Goal: Task Accomplishment & Management: Use online tool/utility

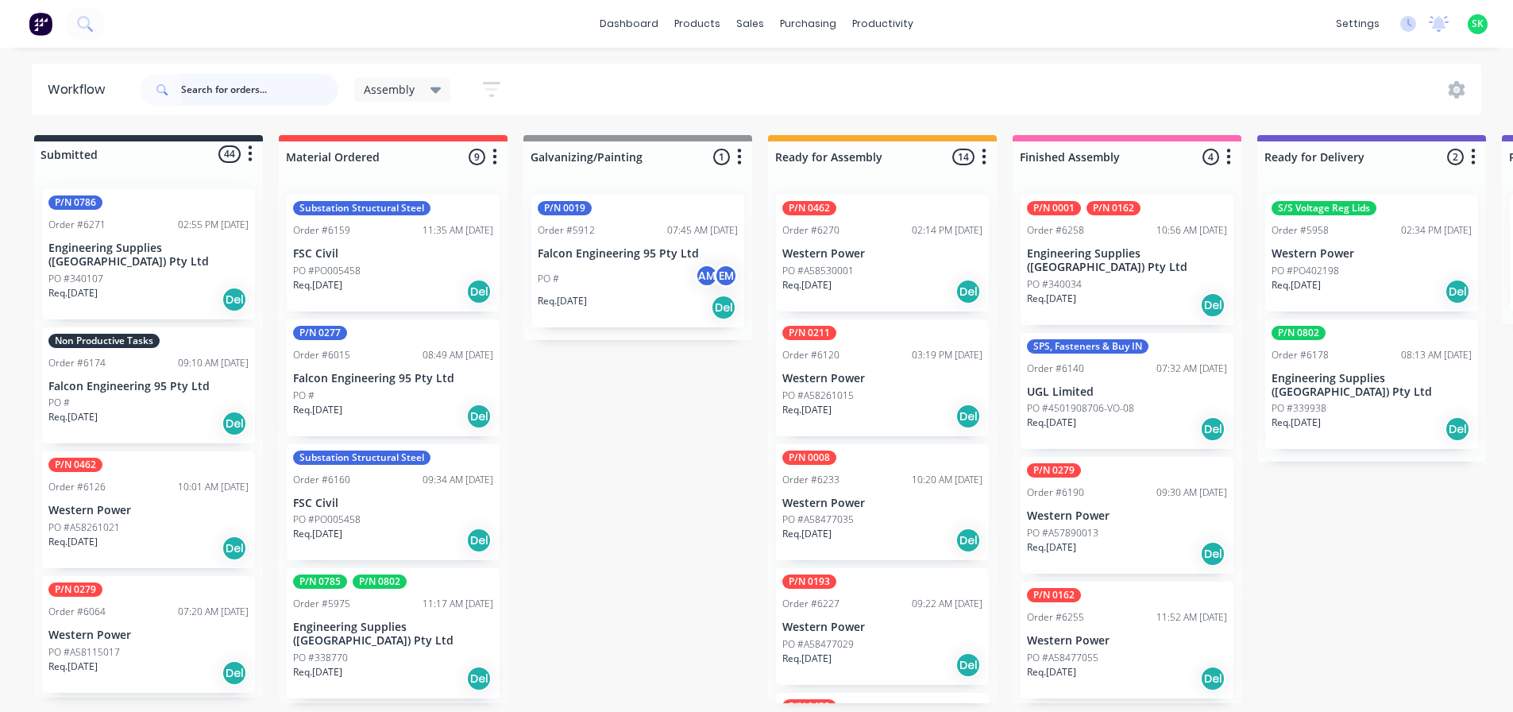
click at [221, 87] on input "text" at bounding box center [259, 90] width 157 height 32
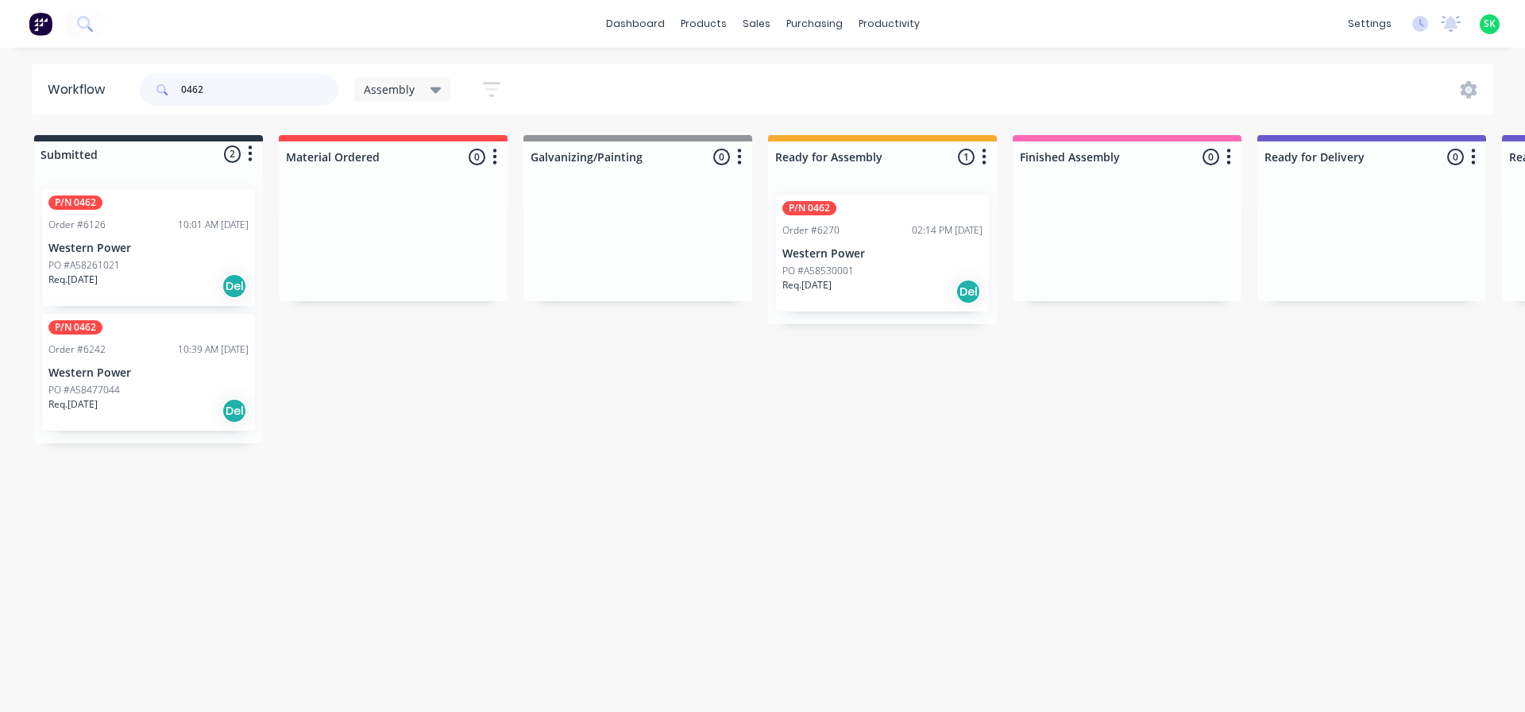
type input "0462"
click at [916, 246] on div "P/N 0462 Order #6270 02:14 PM [DATE] Western Power PO #A58530001 Req. [DATE] Del" at bounding box center [882, 253] width 213 height 117
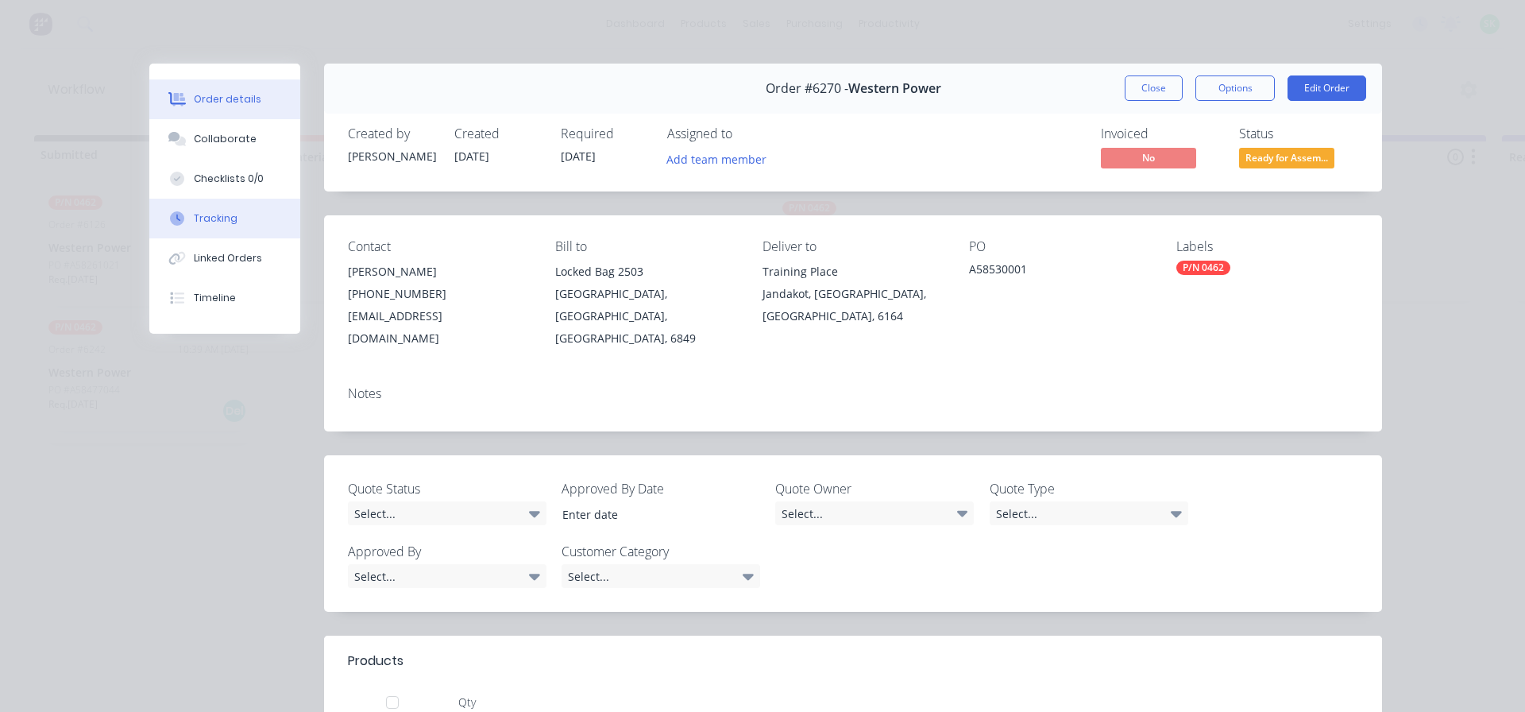
click at [209, 217] on div "Tracking" at bounding box center [216, 218] width 44 height 14
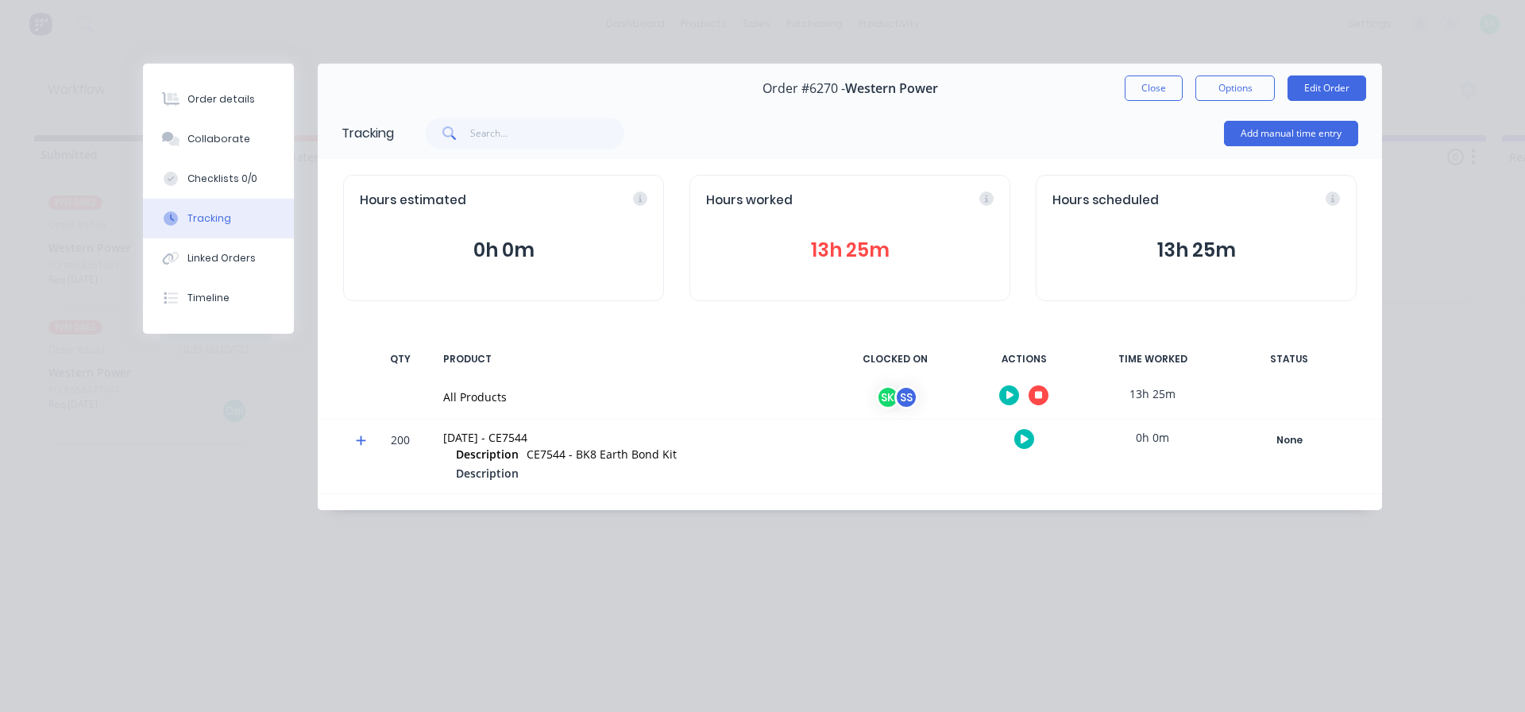
click at [1038, 398] on icon "button" at bounding box center [1039, 396] width 8 height 8
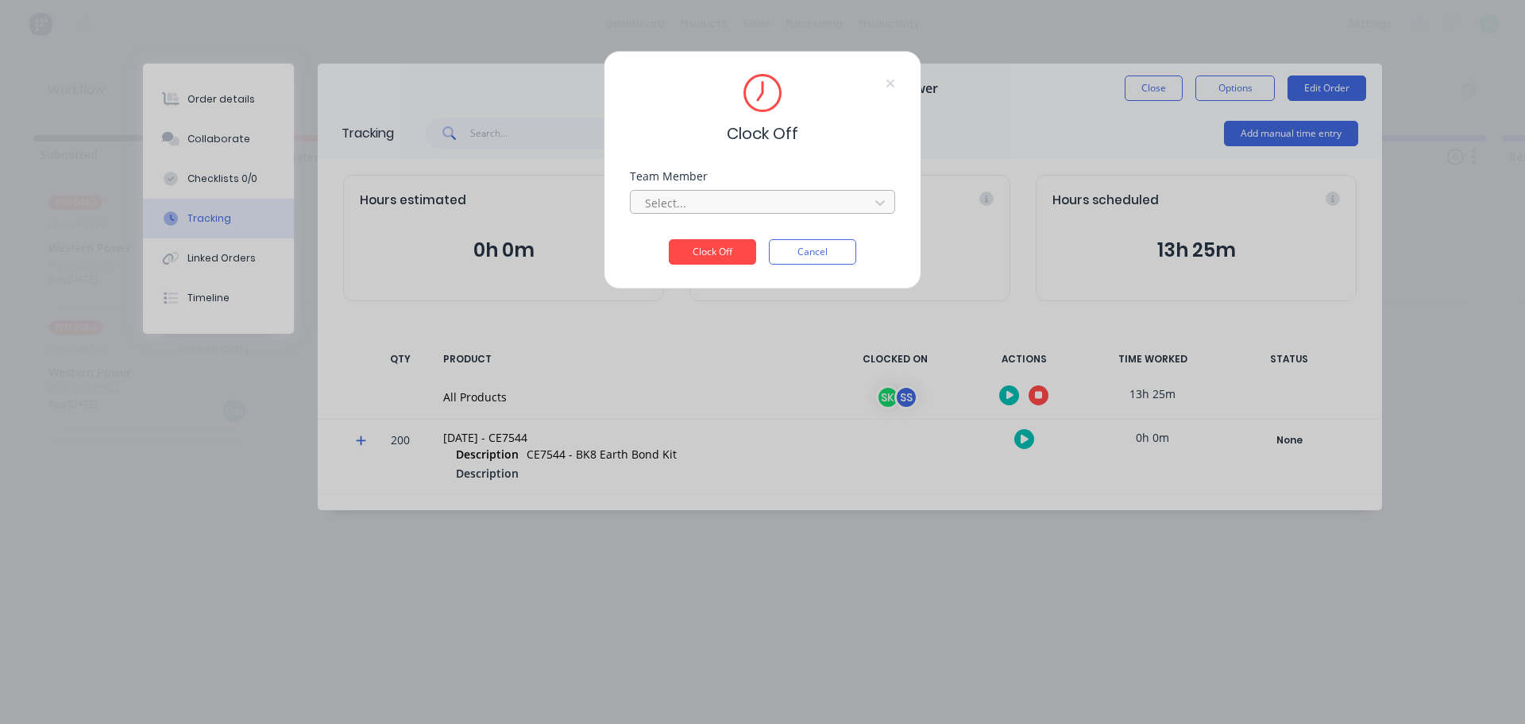
click at [844, 205] on div at bounding box center [752, 203] width 218 height 20
click at [730, 268] on div "[PERSON_NAME]" at bounding box center [762, 267] width 265 height 29
click at [730, 244] on button "Clock Off" at bounding box center [712, 251] width 87 height 25
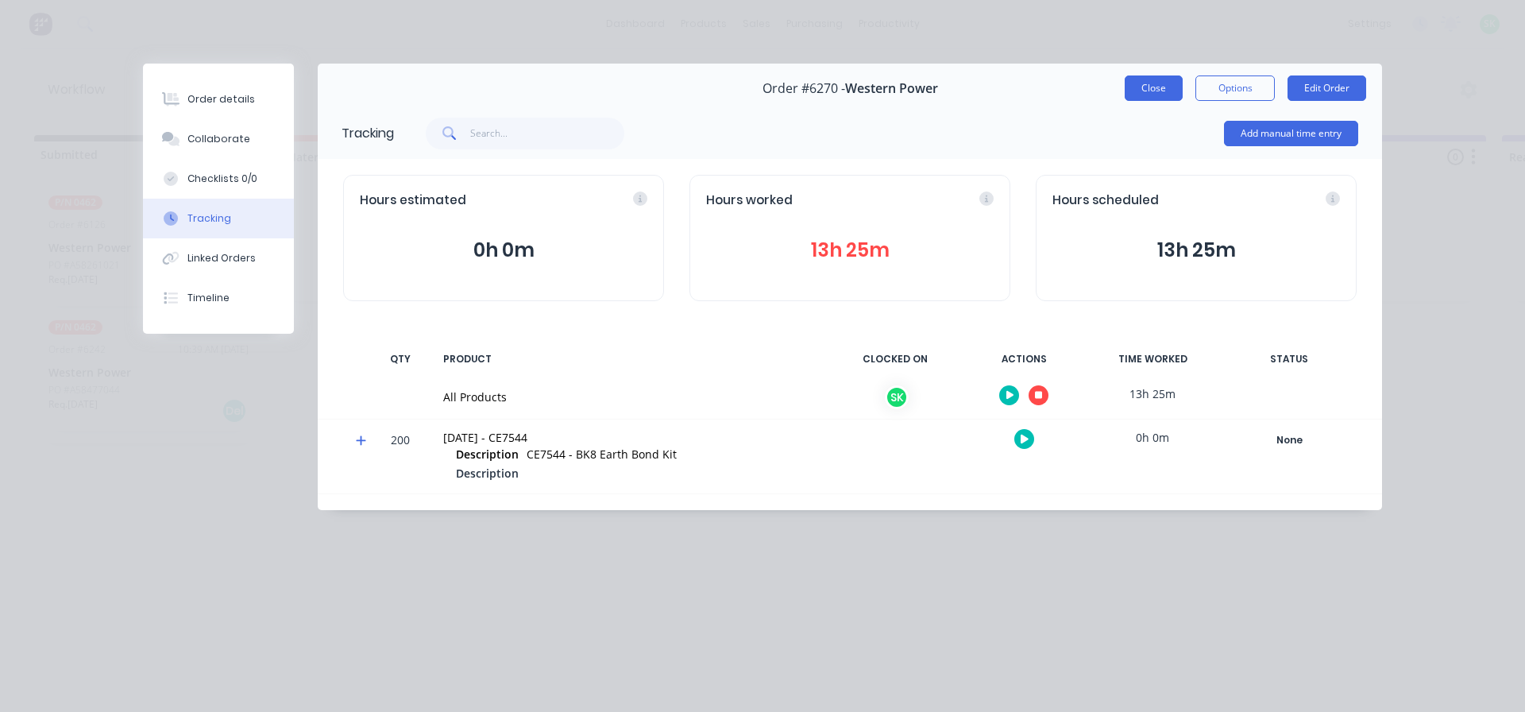
click at [1132, 84] on button "Close" at bounding box center [1154, 87] width 58 height 25
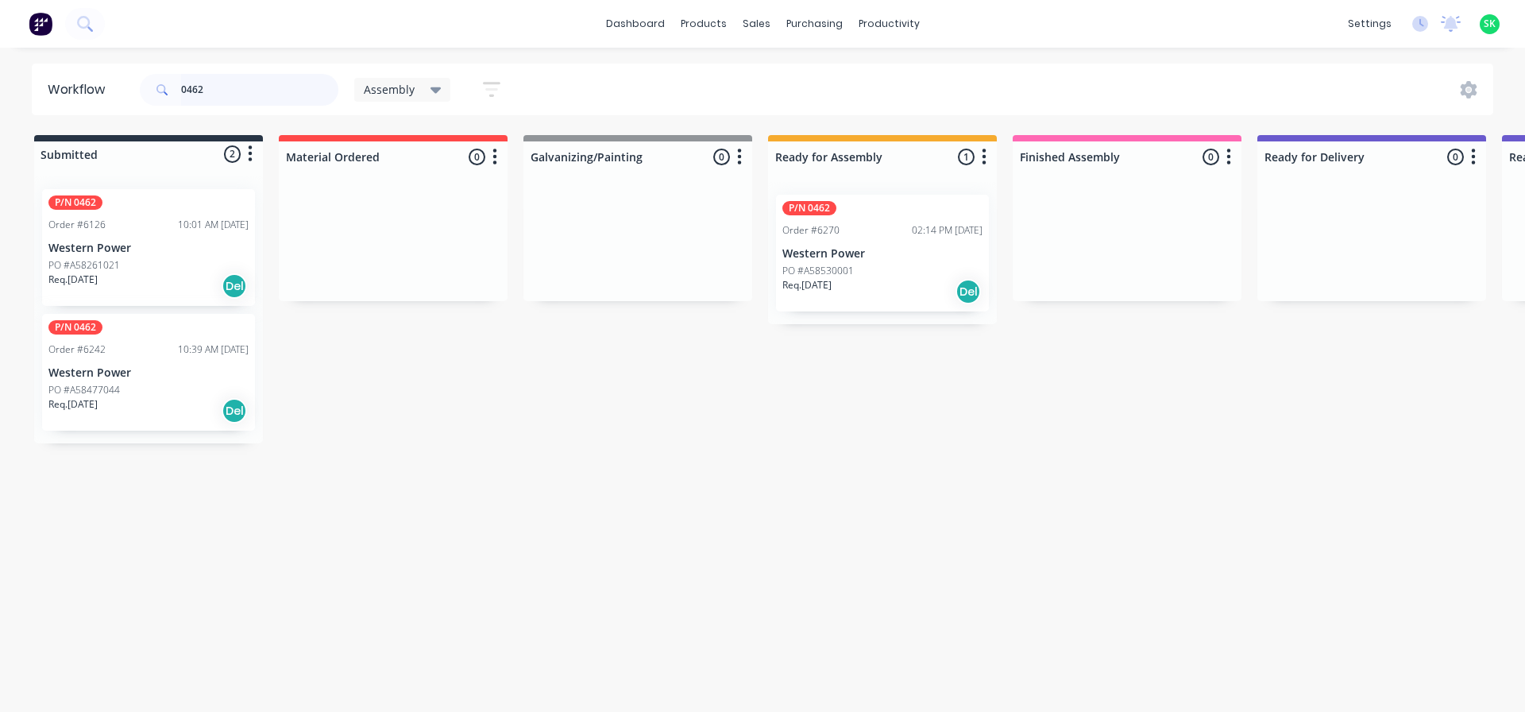
drag, startPoint x: 214, startPoint y: 93, endPoint x: 24, endPoint y: 95, distance: 189.8
click at [24, 95] on div "Workflow 0462 Assembly Save new view None edit Assembly (Default) edit Fabricat…" at bounding box center [762, 90] width 1525 height 52
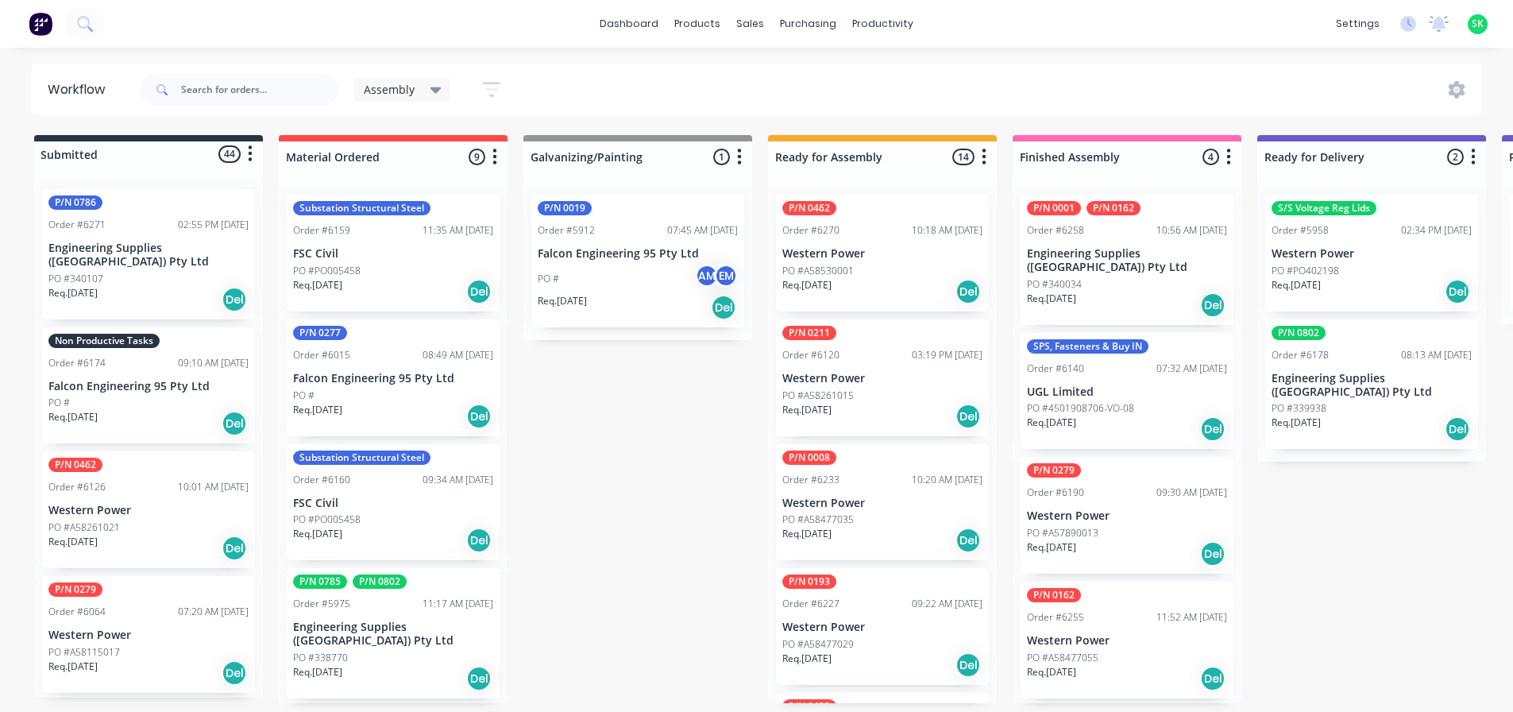
click at [138, 341] on div "Non Productive Tasks Order #6174 09:10 AM [DATE] Falcon Engineering 95 Pty Ltd …" at bounding box center [148, 385] width 213 height 117
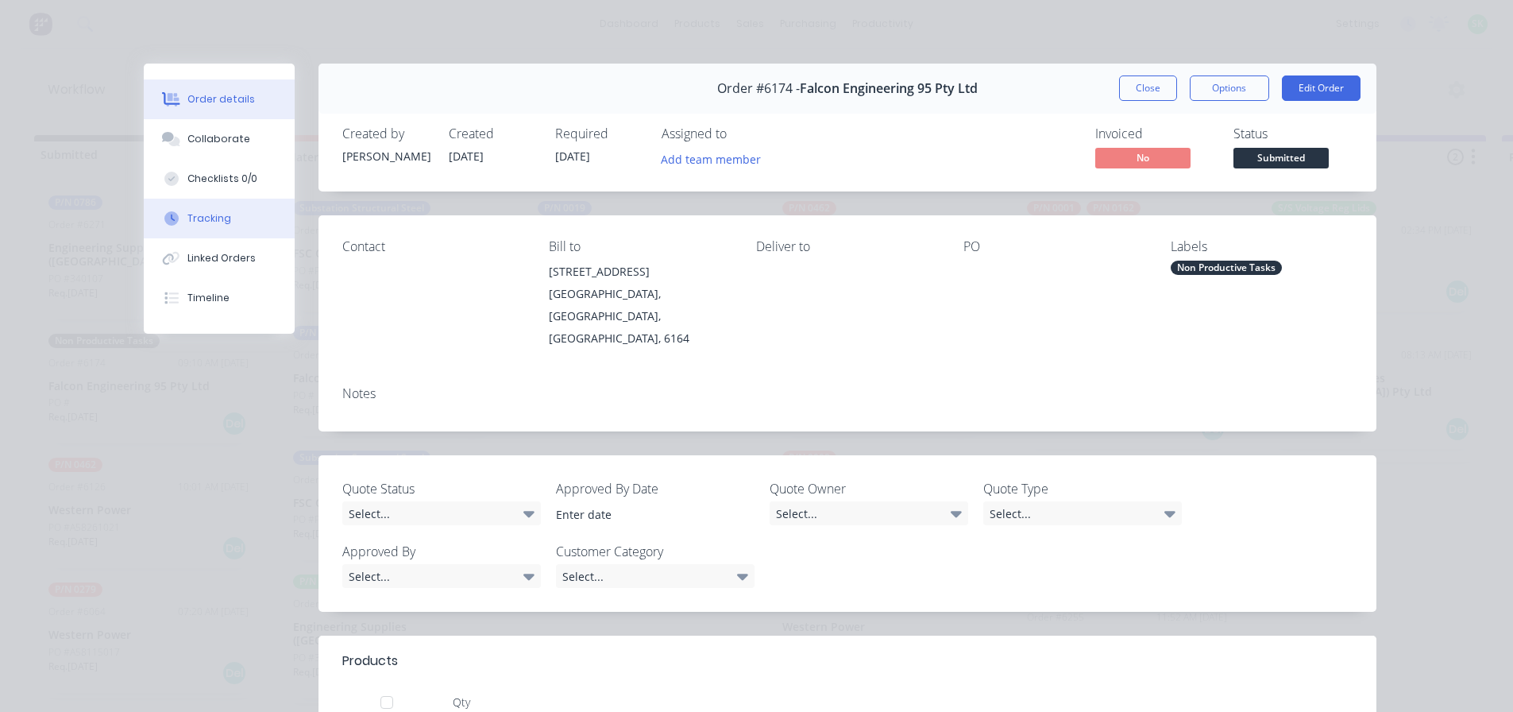
click at [210, 208] on button "Tracking" at bounding box center [219, 219] width 151 height 40
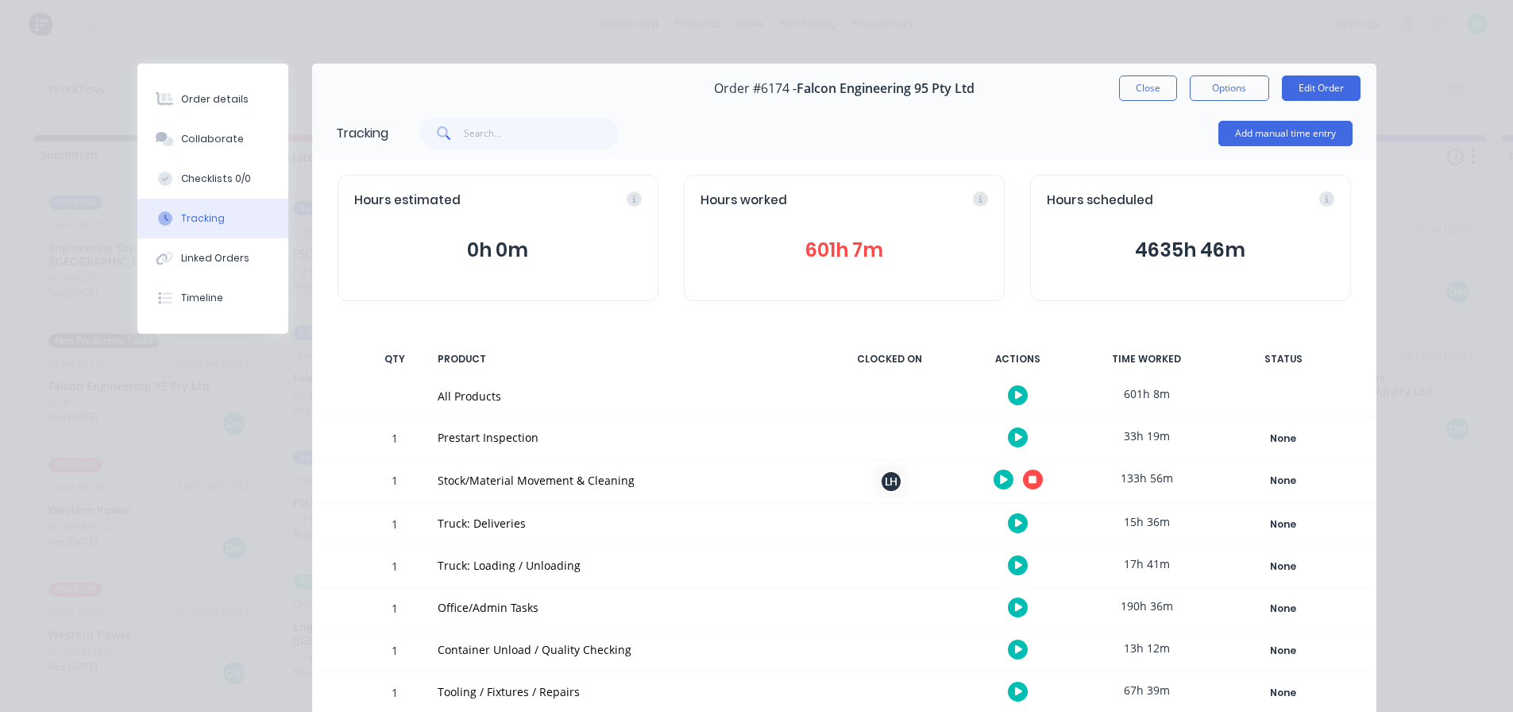
click at [1016, 526] on icon "button" at bounding box center [1019, 523] width 8 height 10
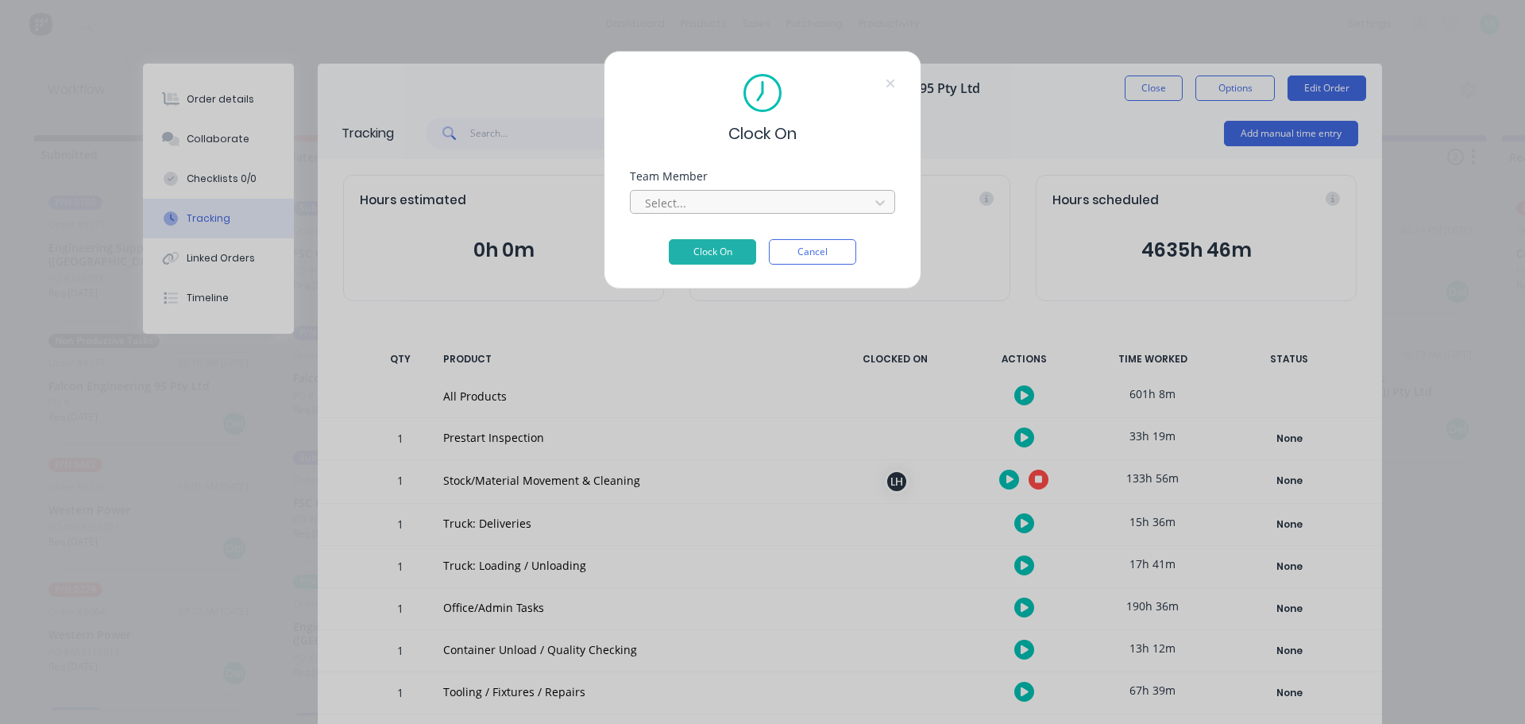
click at [764, 208] on div at bounding box center [752, 203] width 218 height 20
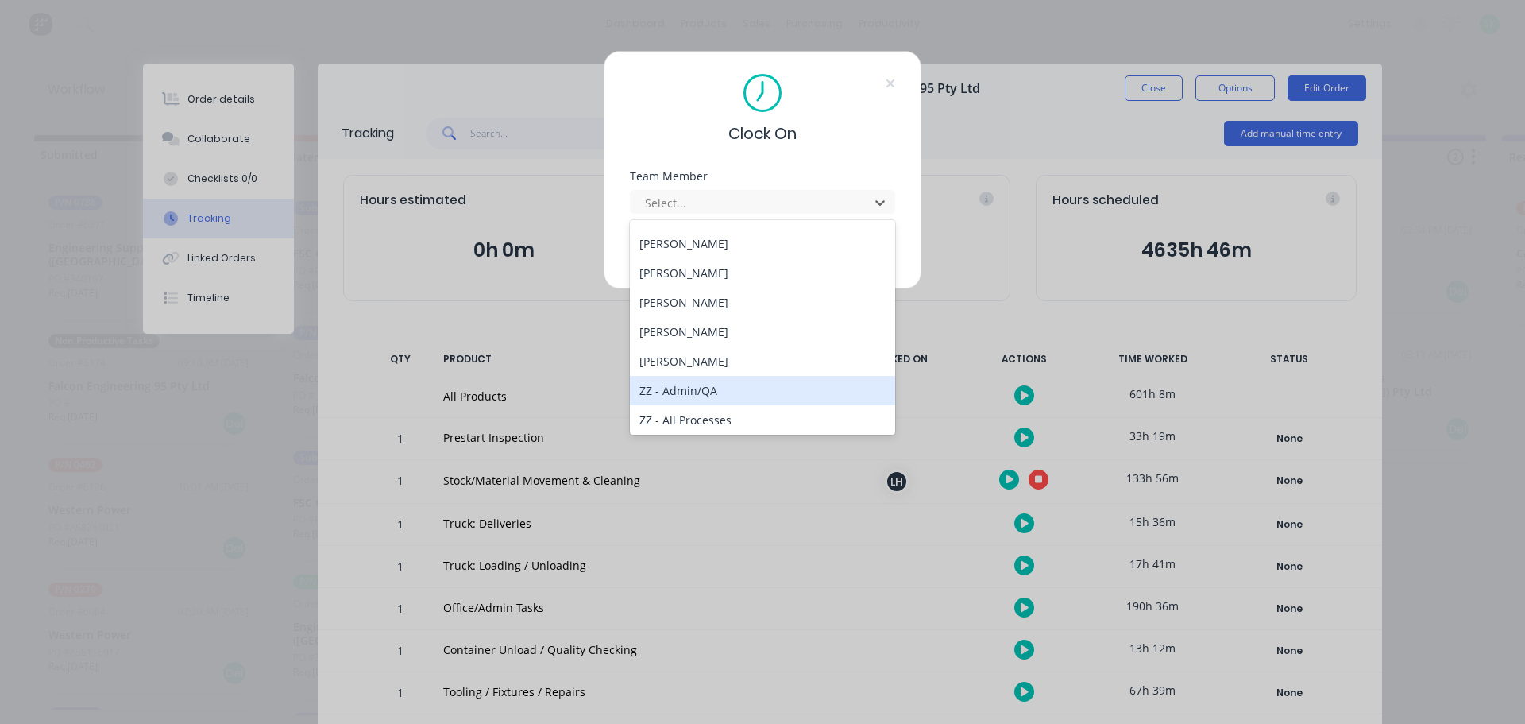
scroll to position [635, 0]
click at [717, 384] on div "[PERSON_NAME]" at bounding box center [762, 395] width 265 height 29
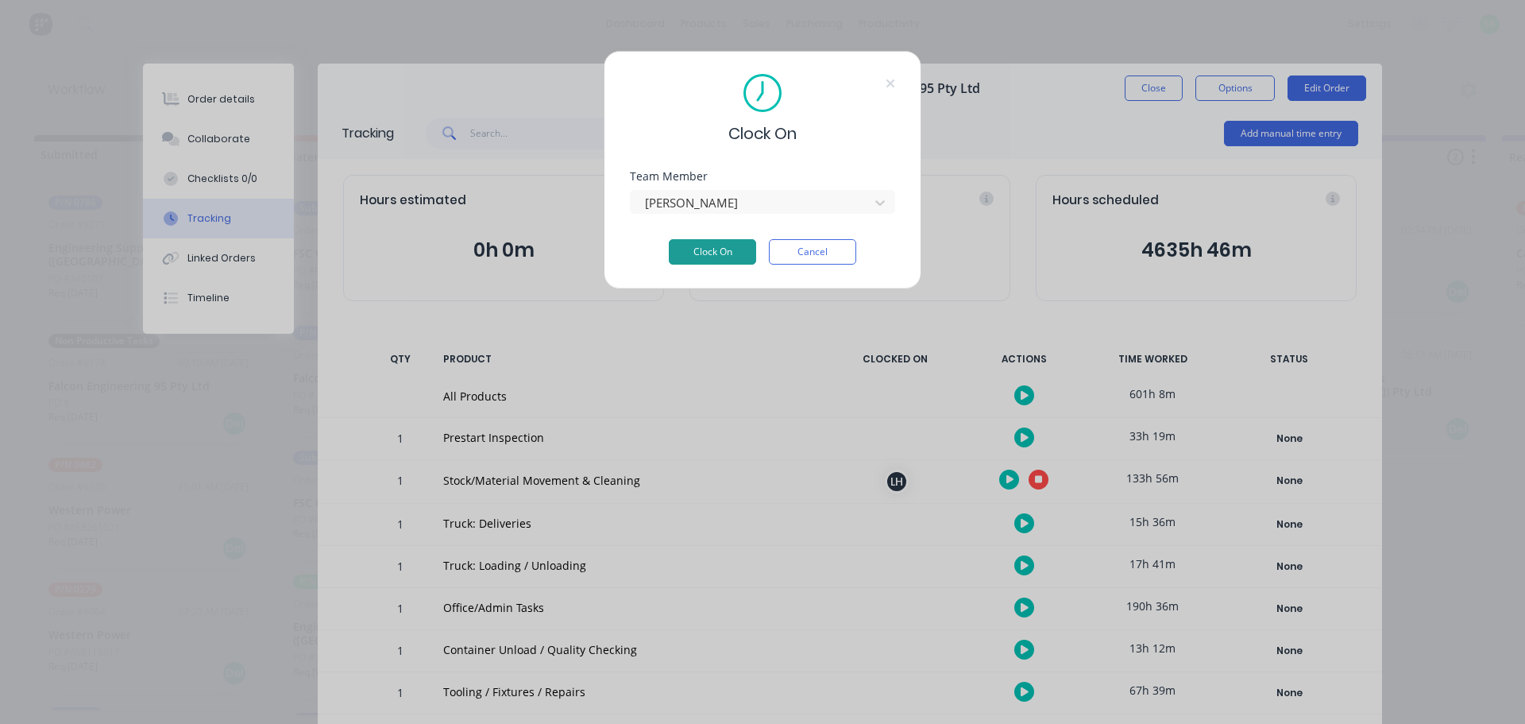
click at [705, 249] on button "Clock On" at bounding box center [712, 251] width 87 height 25
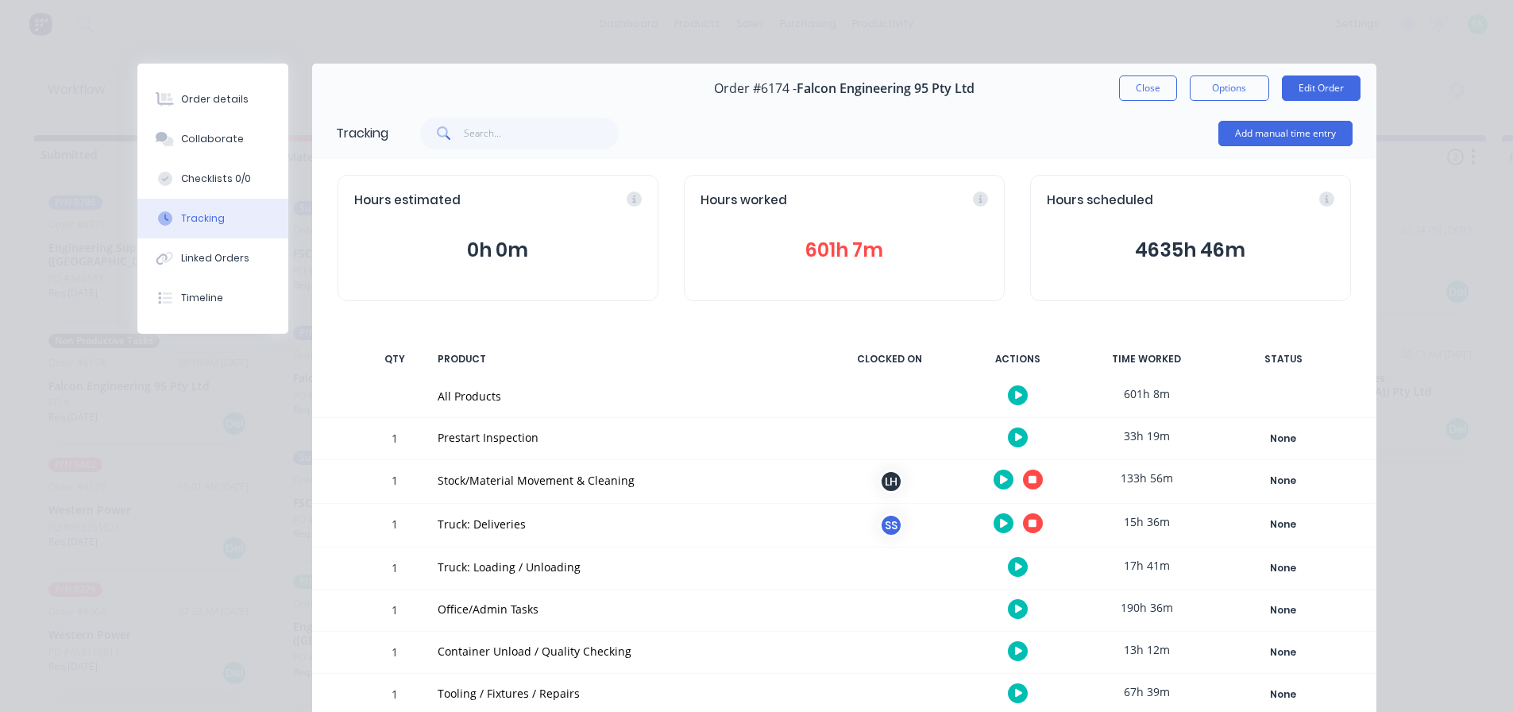
click at [1033, 522] on button "button" at bounding box center [1033, 523] width 20 height 20
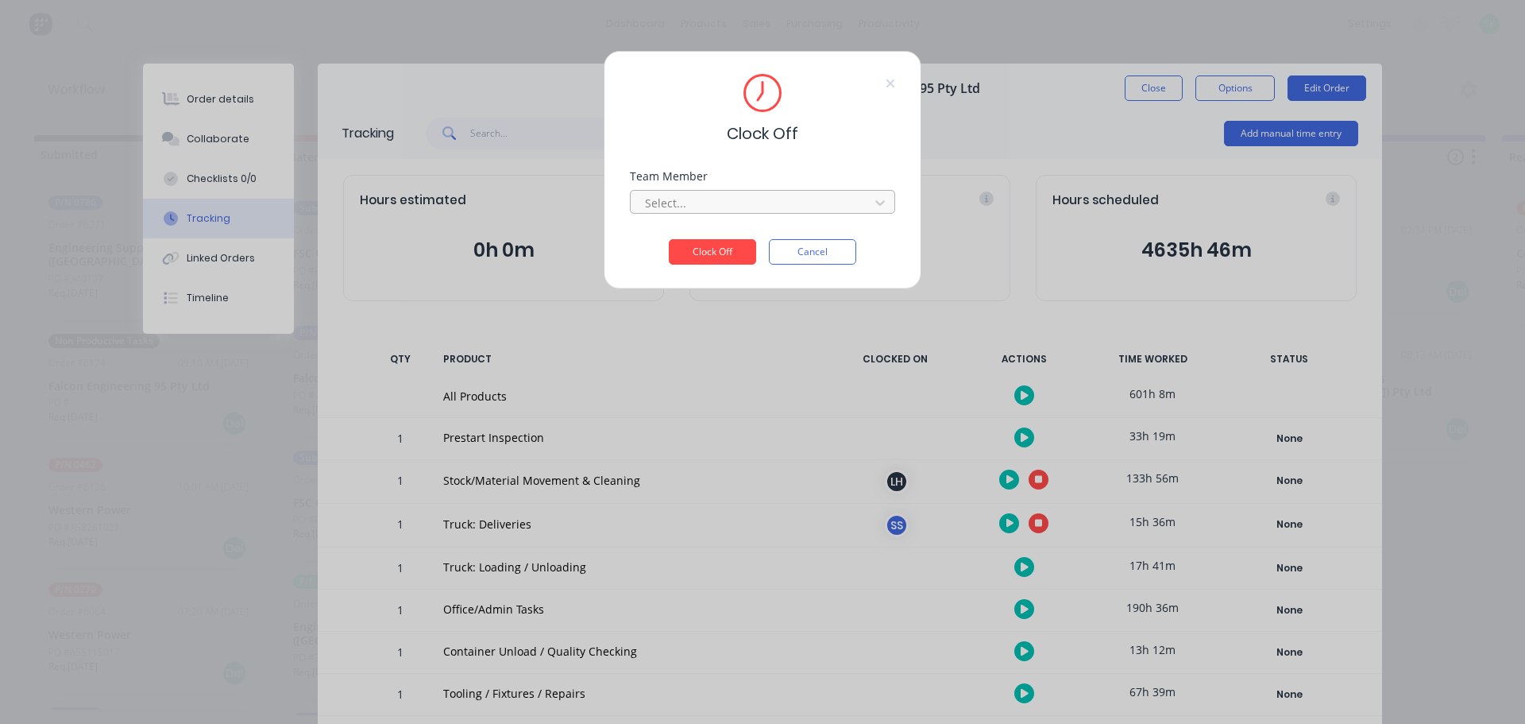
click at [861, 211] on div "Select..." at bounding box center [752, 203] width 227 height 24
click at [807, 234] on div "[PERSON_NAME]" at bounding box center [762, 237] width 265 height 29
click at [740, 255] on button "Clock Off" at bounding box center [712, 251] width 87 height 25
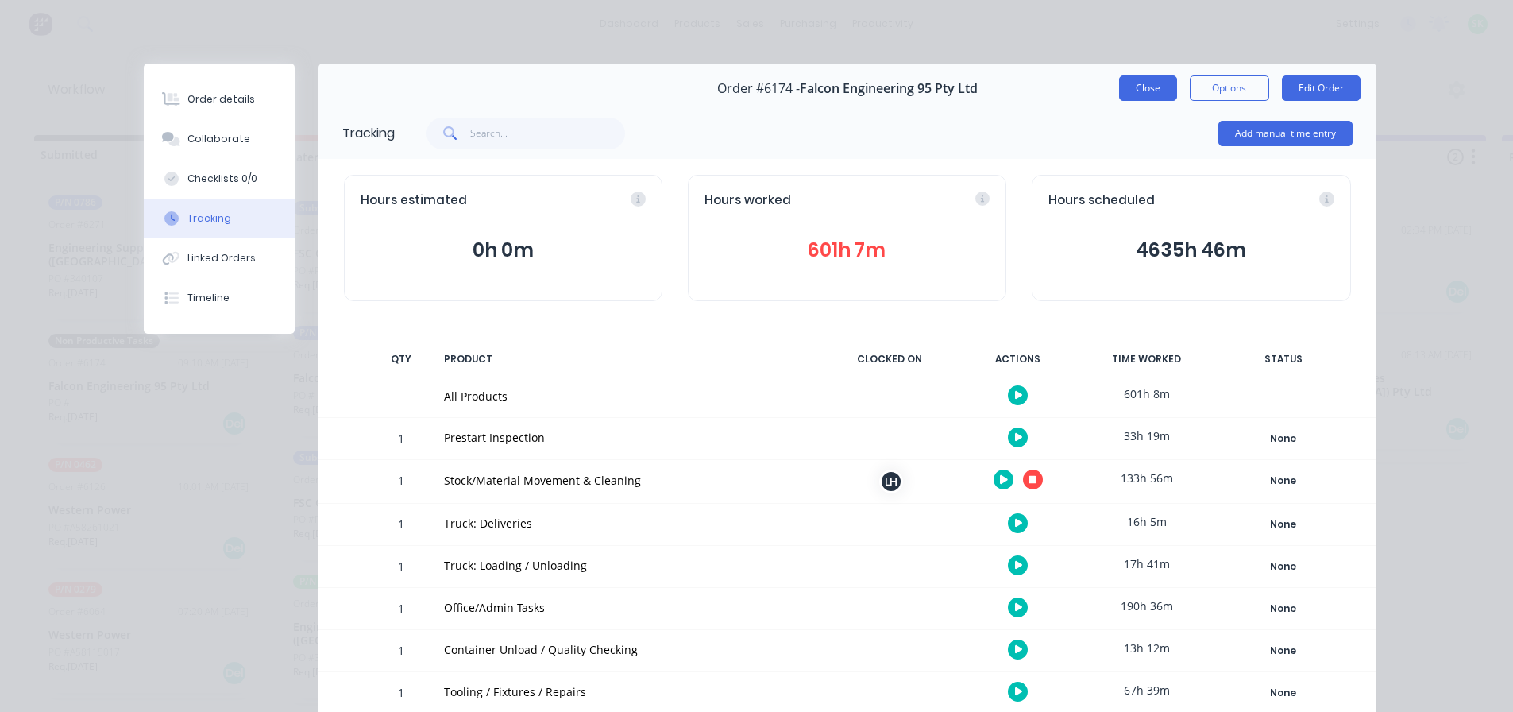
click at [1137, 91] on button "Close" at bounding box center [1148, 87] width 58 height 25
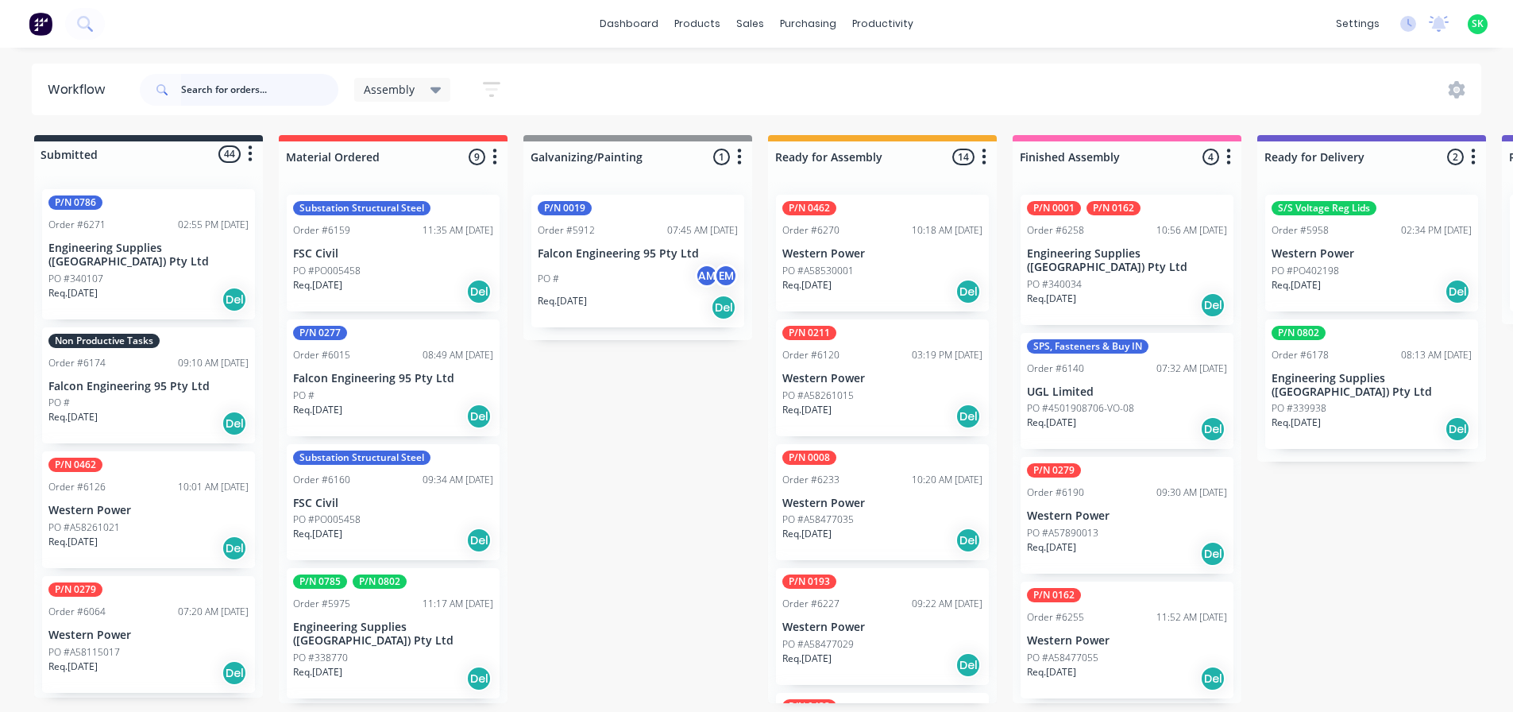
click at [245, 89] on input "text" at bounding box center [259, 90] width 157 height 32
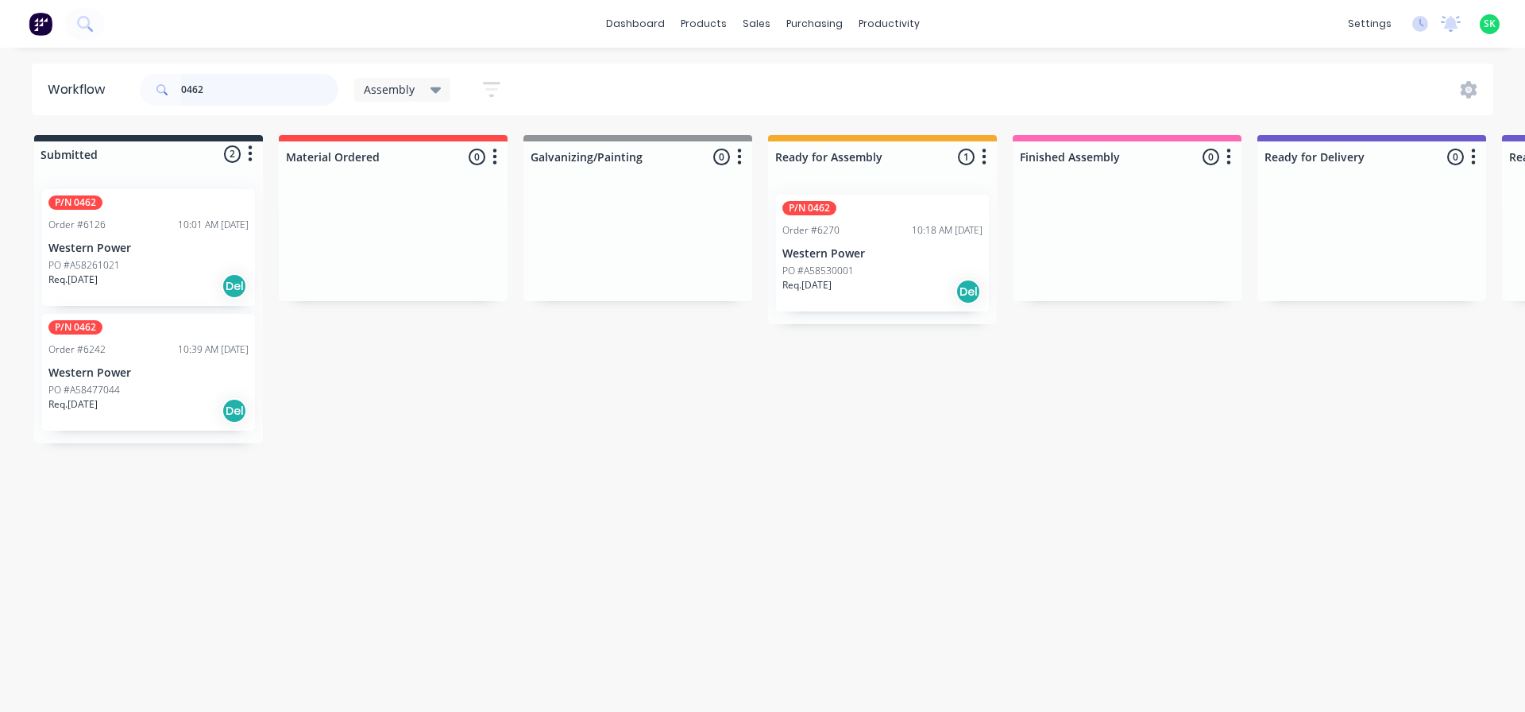
type input "0462"
click at [824, 226] on div "Order #6270" at bounding box center [810, 230] width 57 height 14
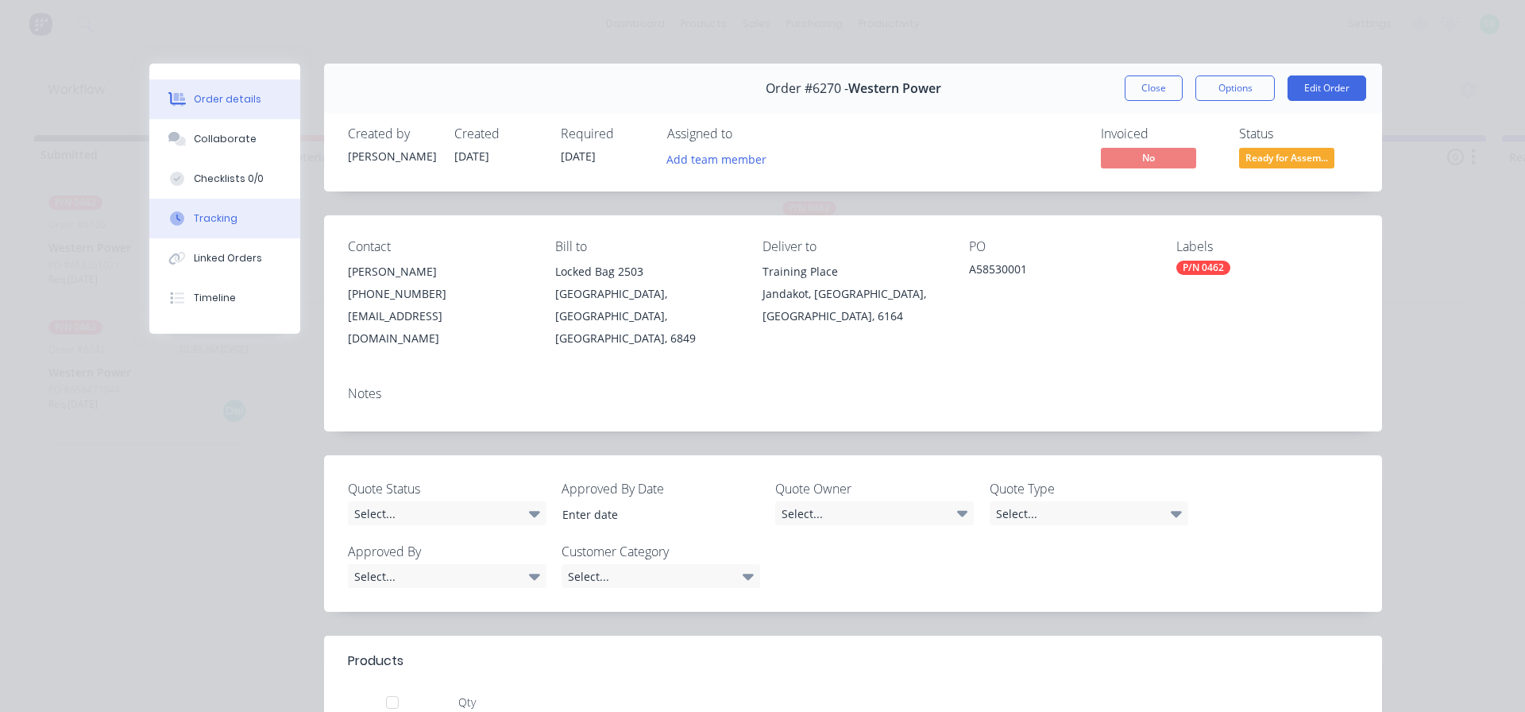
click at [226, 225] on div "Tracking" at bounding box center [216, 218] width 44 height 14
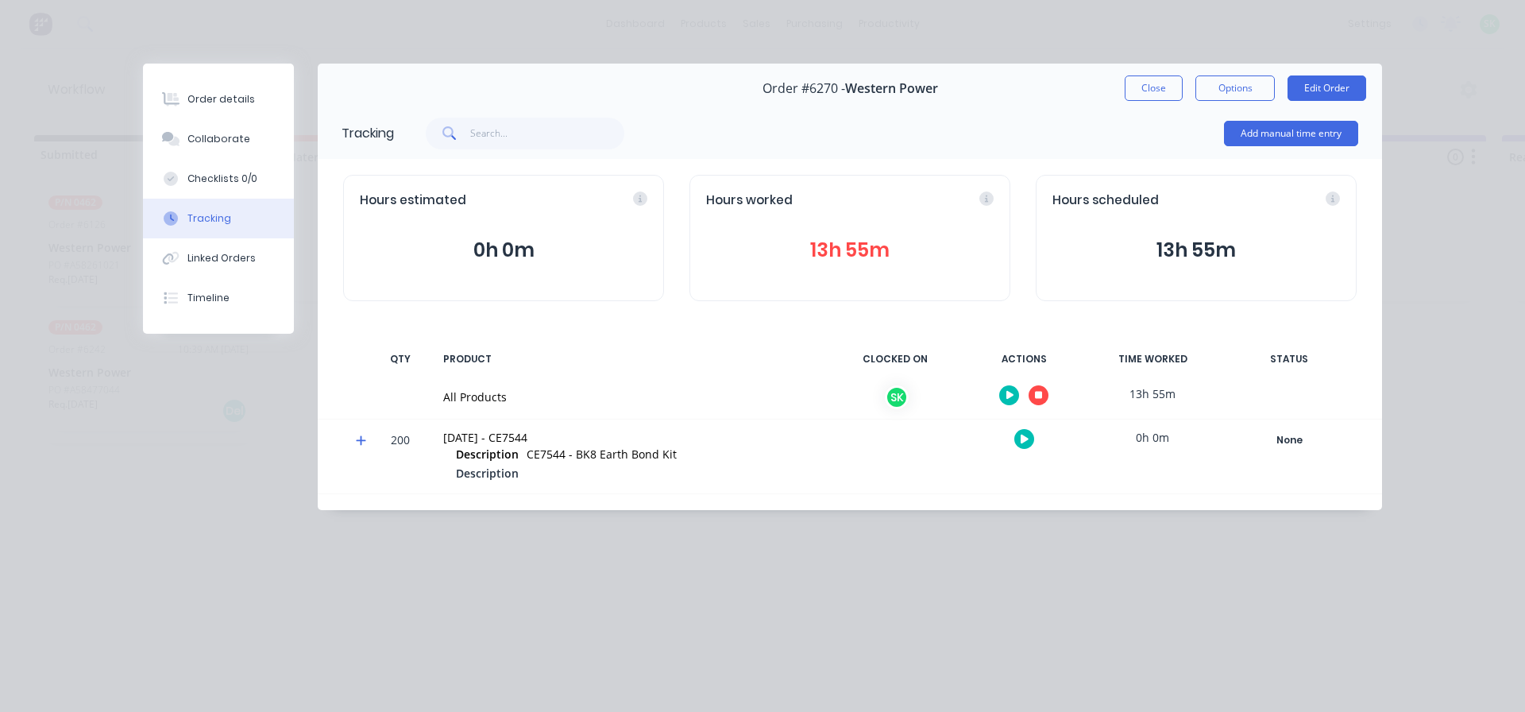
click at [1006, 400] on button "button" at bounding box center [1009, 395] width 20 height 20
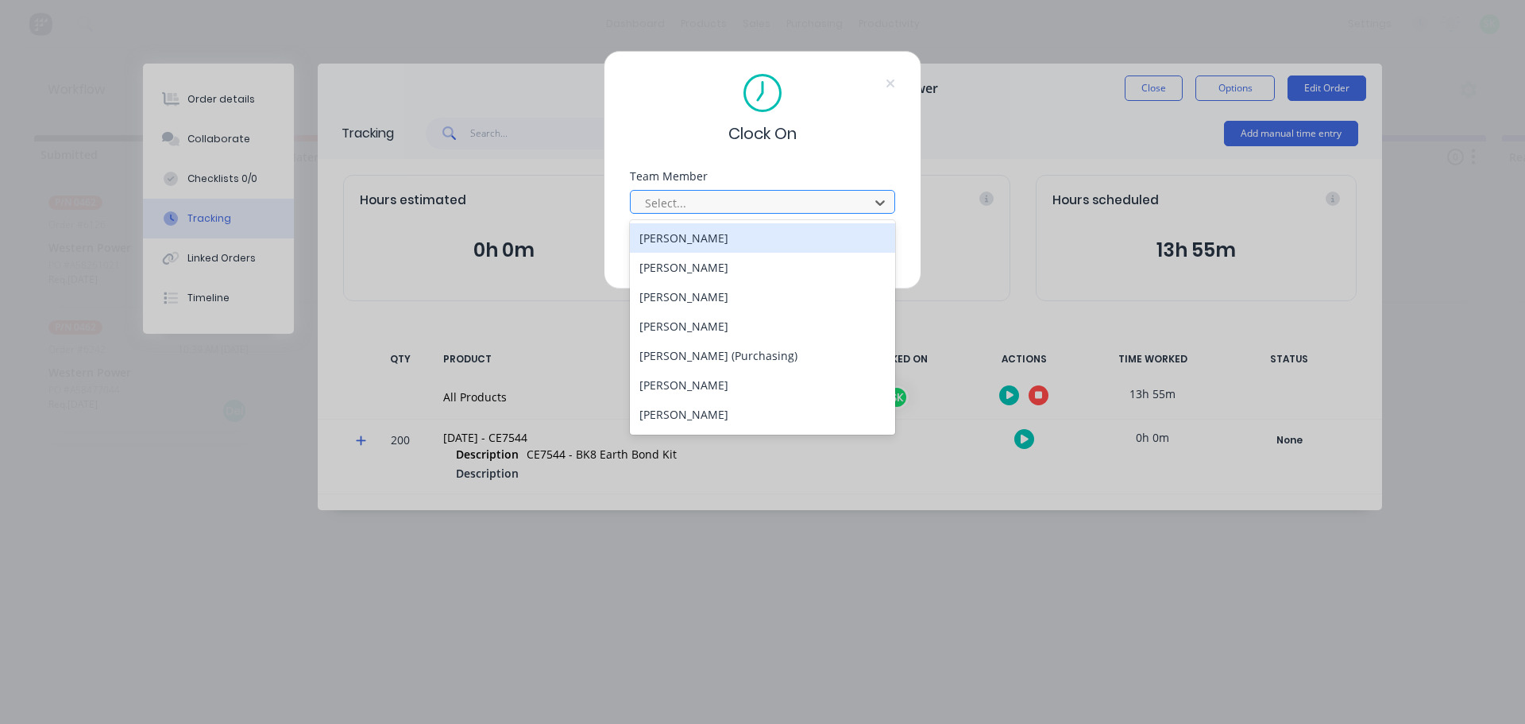
click at [794, 209] on div at bounding box center [752, 203] width 218 height 20
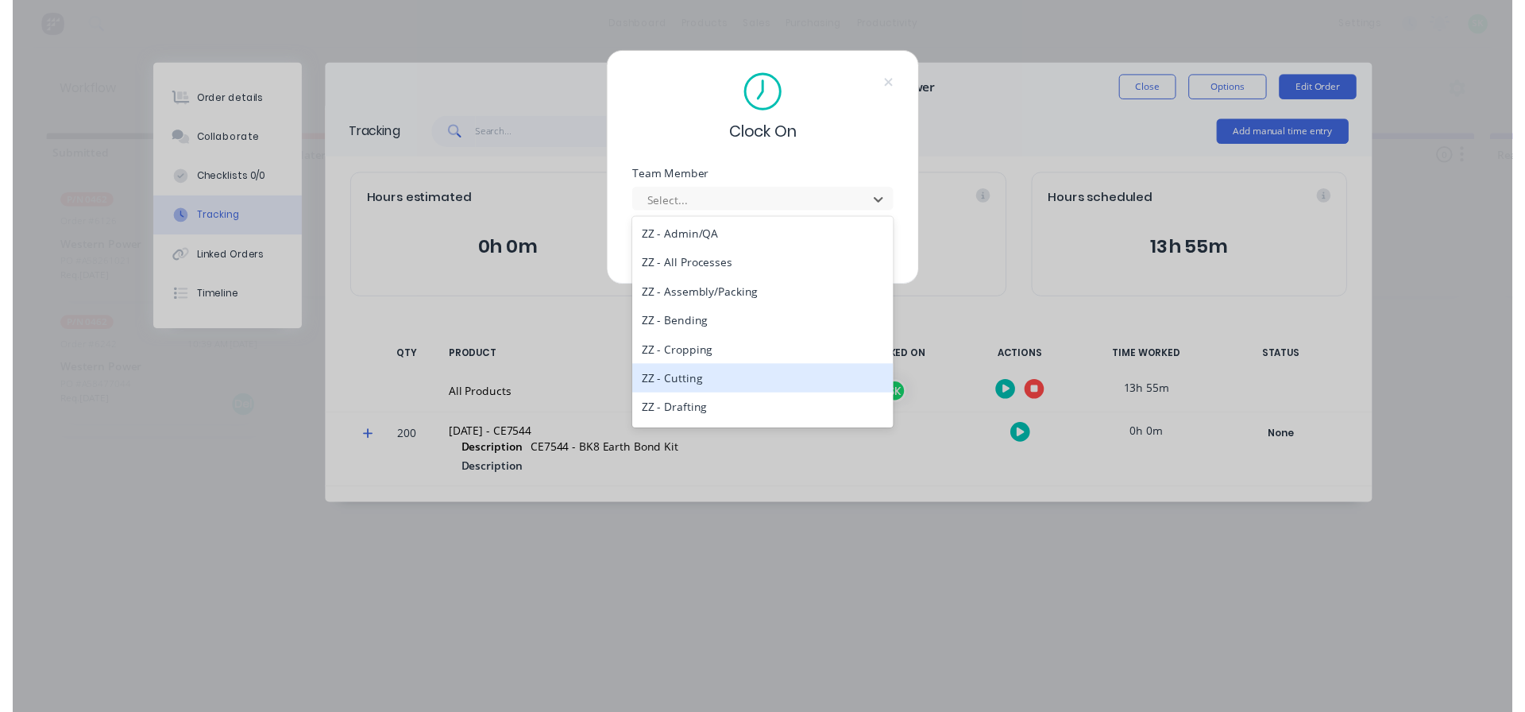
scroll to position [715, 0]
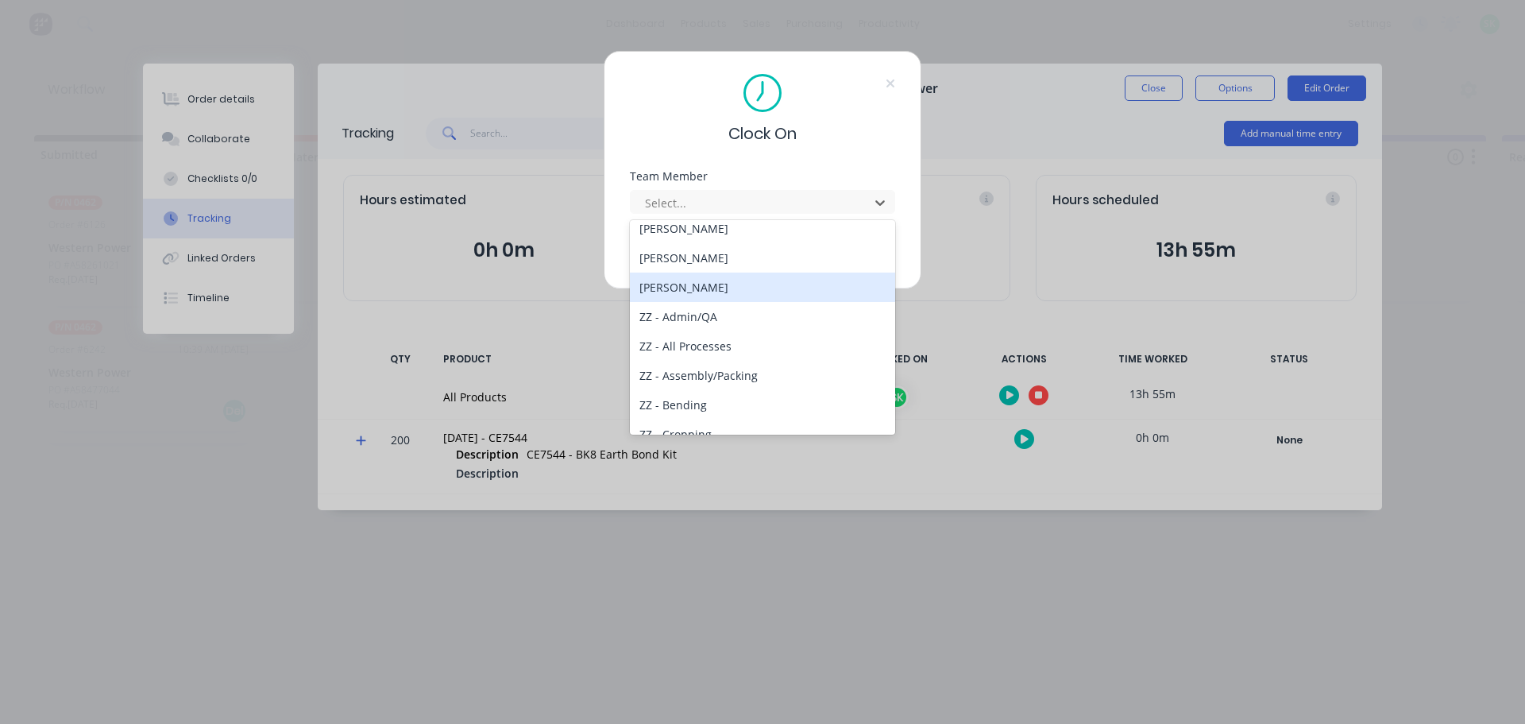
click at [691, 296] on div "[PERSON_NAME]" at bounding box center [762, 286] width 265 height 29
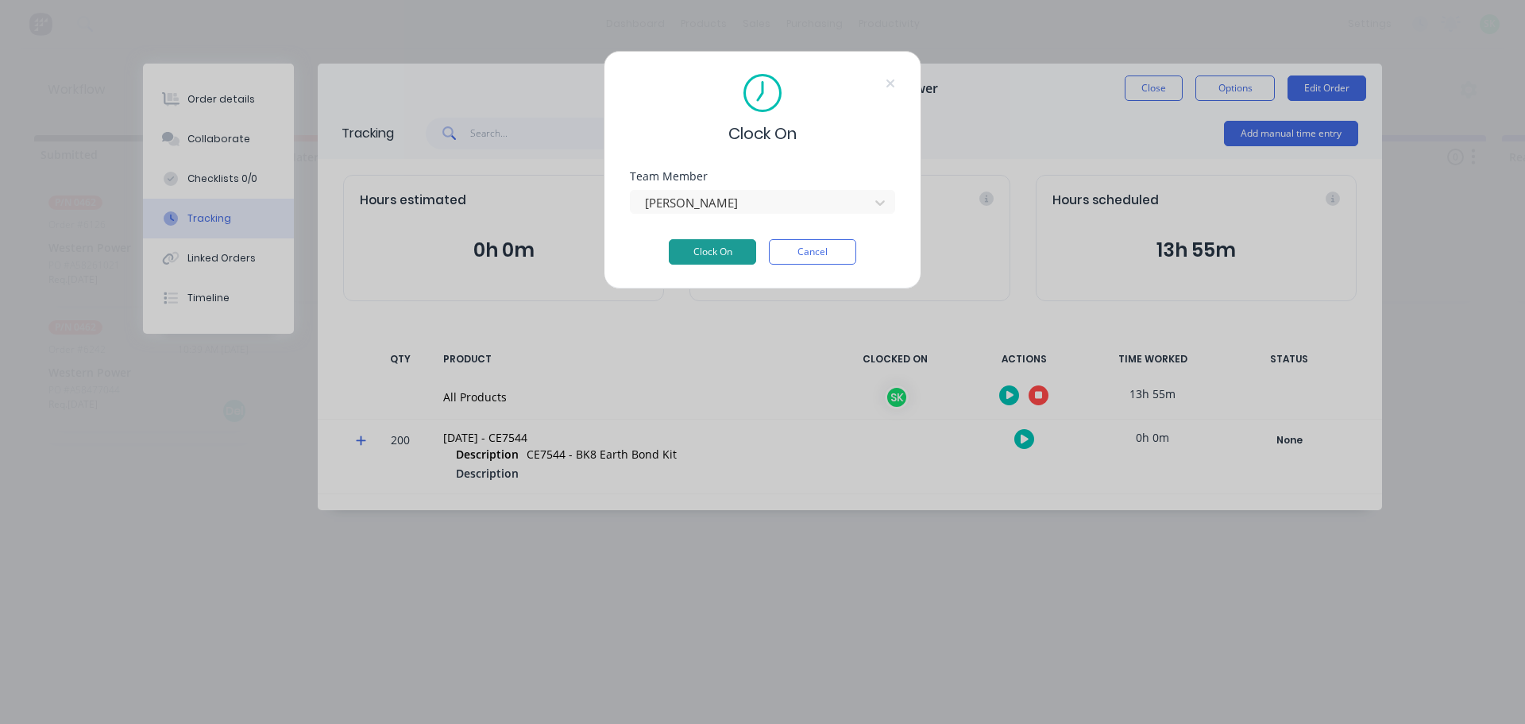
click at [701, 249] on button "Clock On" at bounding box center [712, 251] width 87 height 25
